Goal: Task Accomplishment & Management: Use online tool/utility

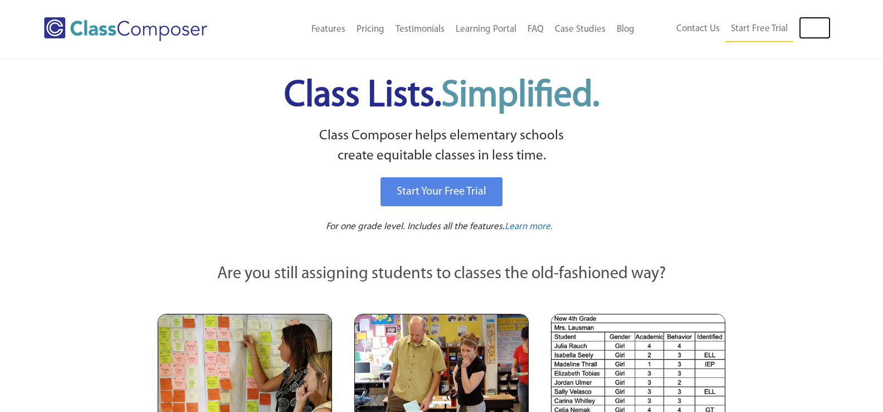
click at [826, 27] on link "Log In" at bounding box center [815, 28] width 32 height 22
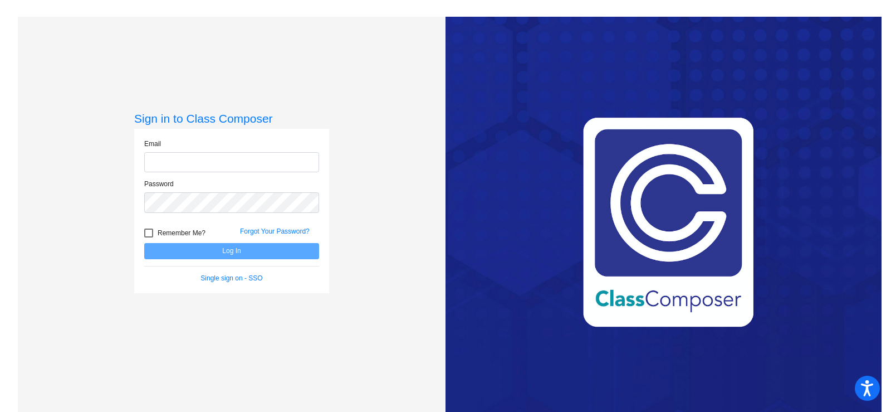
type input "[EMAIL_ADDRESS][DOMAIN_NAME]"
click at [233, 253] on button "Log In" at bounding box center [231, 251] width 175 height 16
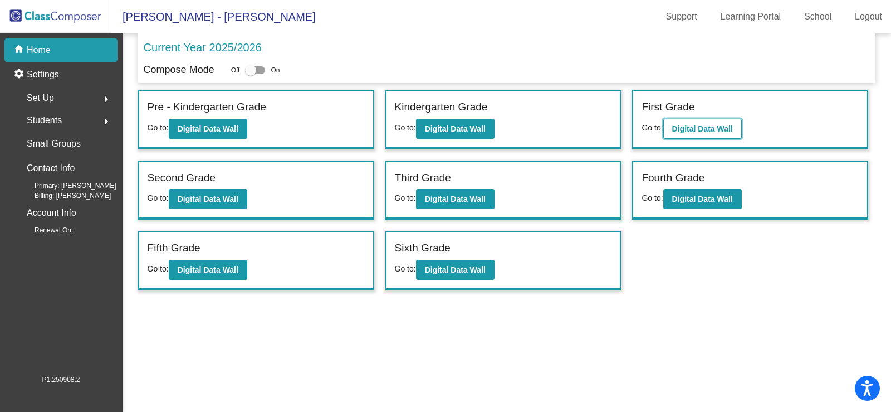
click at [708, 125] on b "Digital Data Wall" at bounding box center [702, 128] width 61 height 9
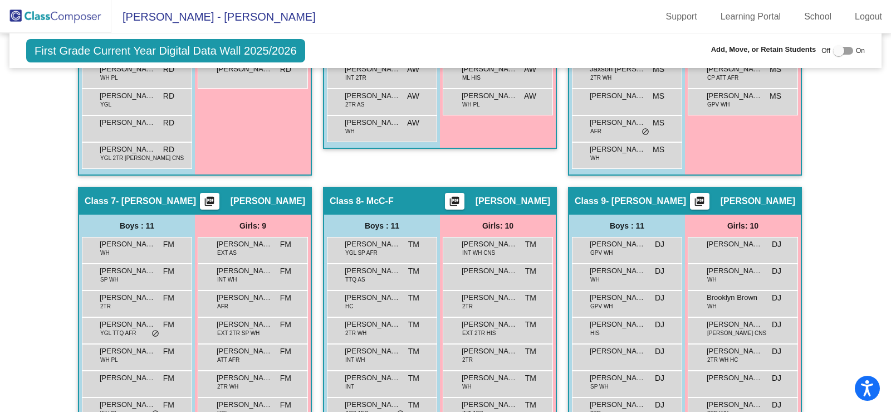
scroll to position [1170, 0]
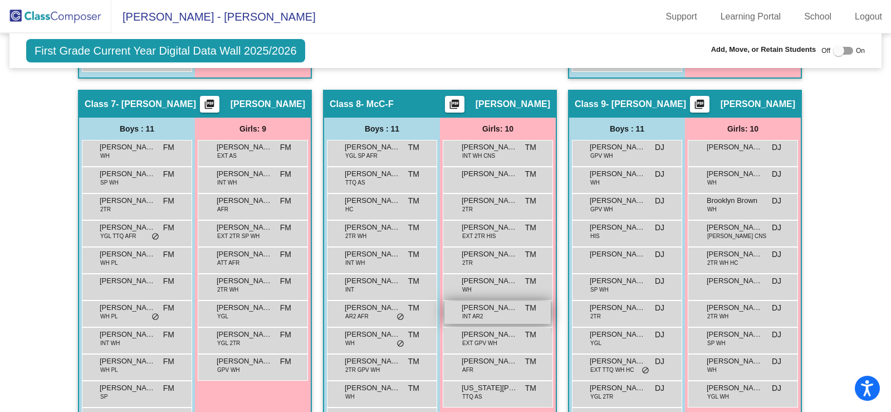
click at [484, 315] on div "Karsyn Steininger INT AR2 TM lock do_not_disturb_alt" at bounding box center [498, 312] width 106 height 23
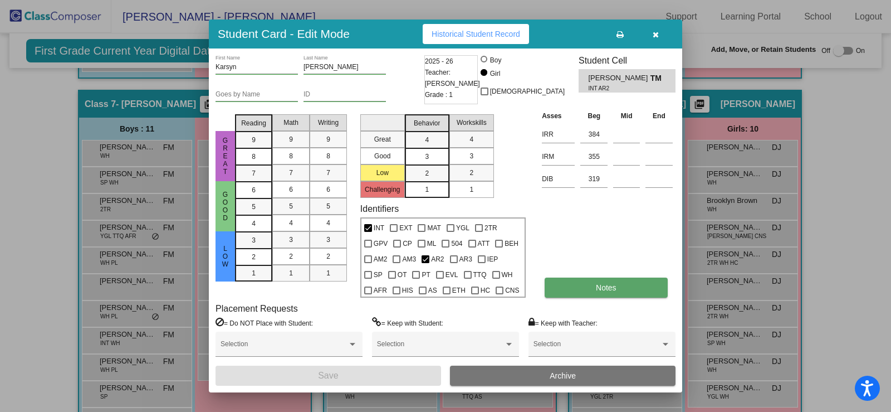
click at [618, 280] on button "Notes" at bounding box center [606, 287] width 123 height 20
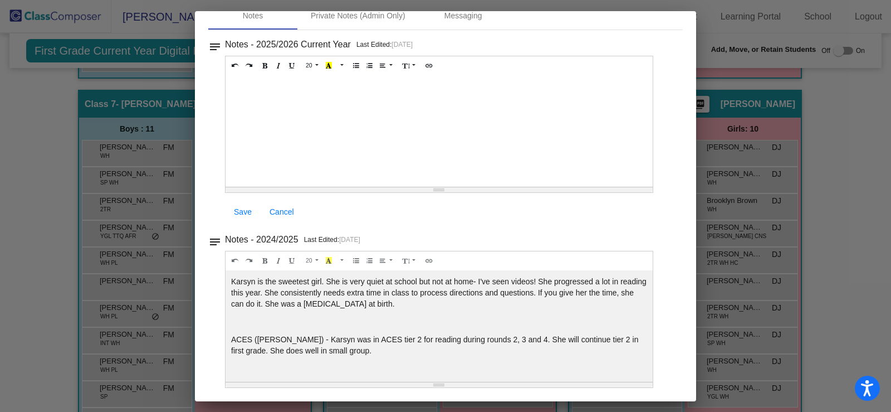
scroll to position [0, 0]
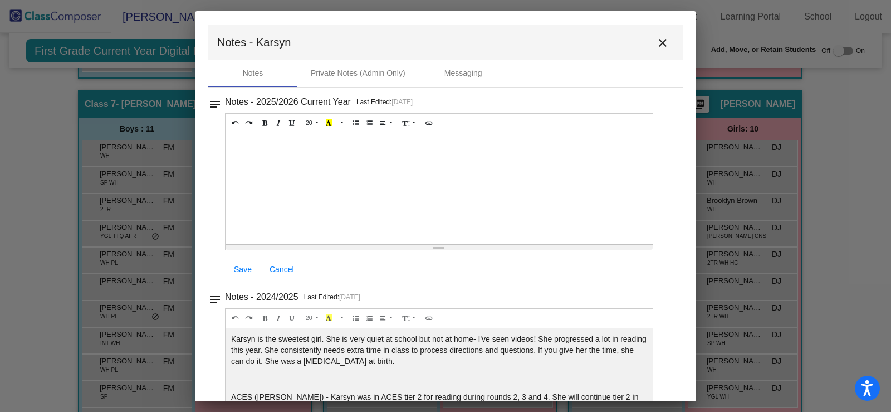
click at [662, 38] on mat-icon "close" at bounding box center [662, 42] width 13 height 13
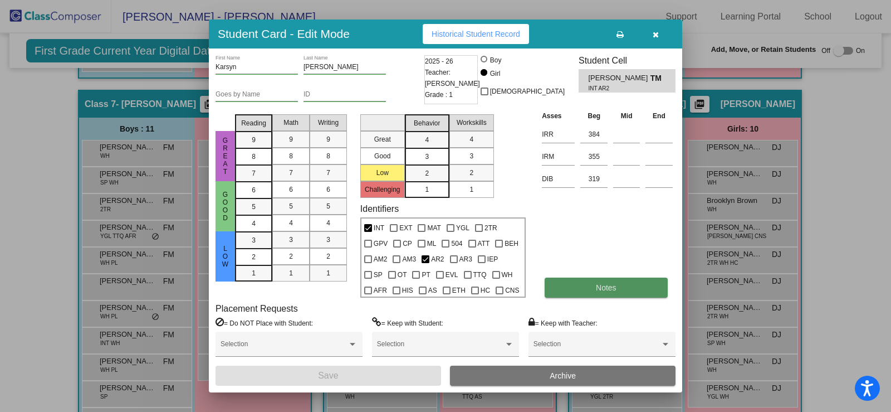
click at [615, 284] on span "Notes" at bounding box center [606, 287] width 21 height 9
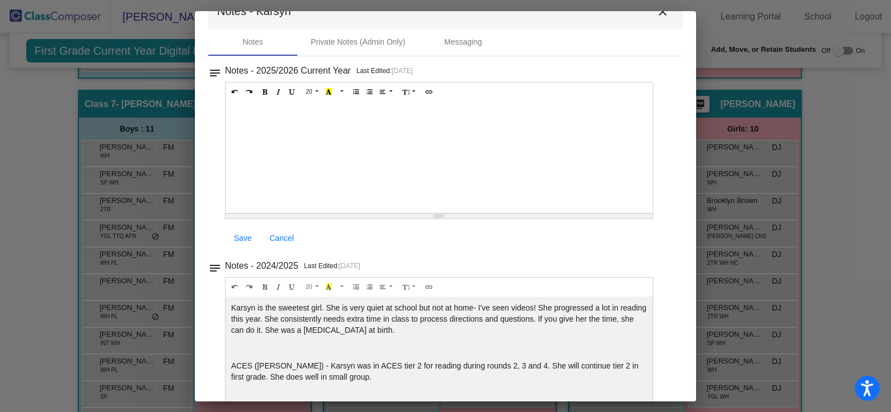
scroll to position [57, 0]
